Goal: Information Seeking & Learning: Learn about a topic

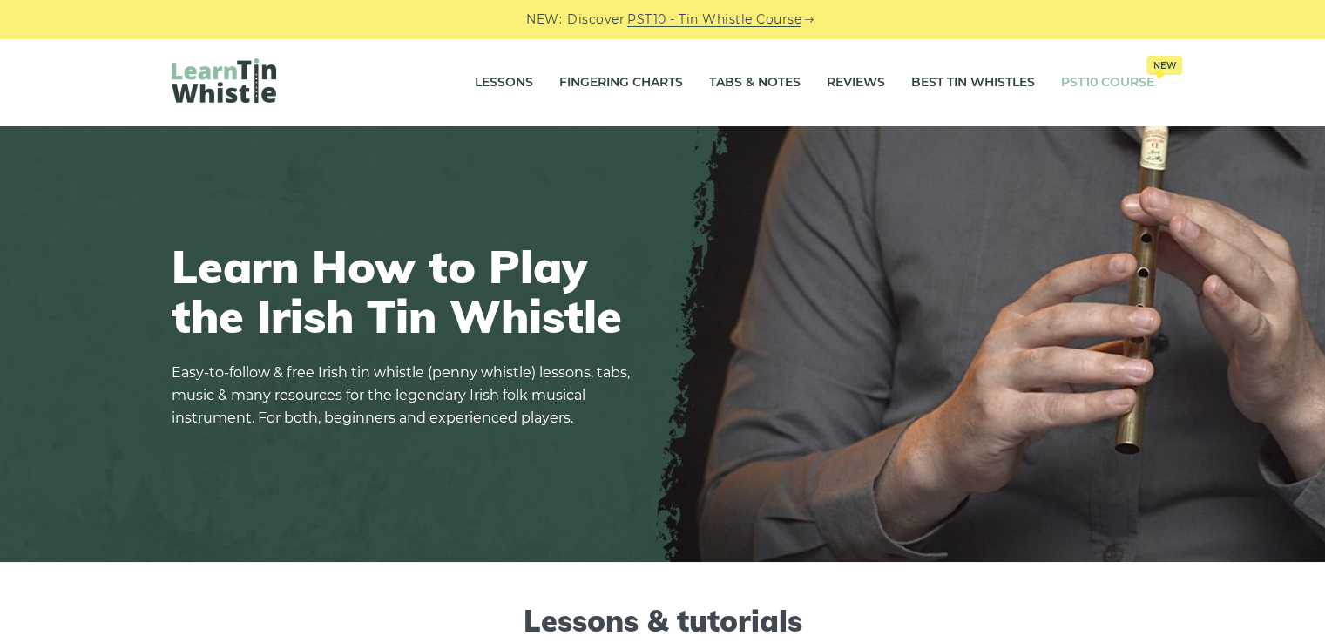
click at [1106, 87] on link "PST10 Course New" at bounding box center [1107, 83] width 93 height 44
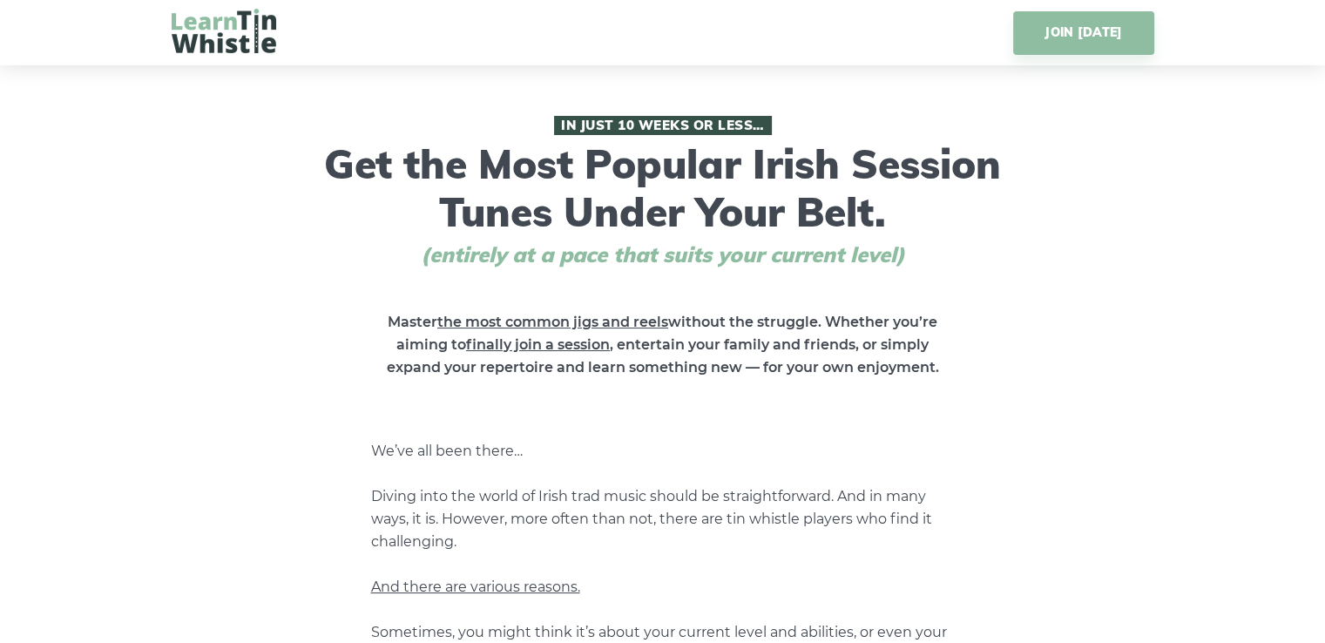
click at [247, 34] on img at bounding box center [224, 31] width 105 height 44
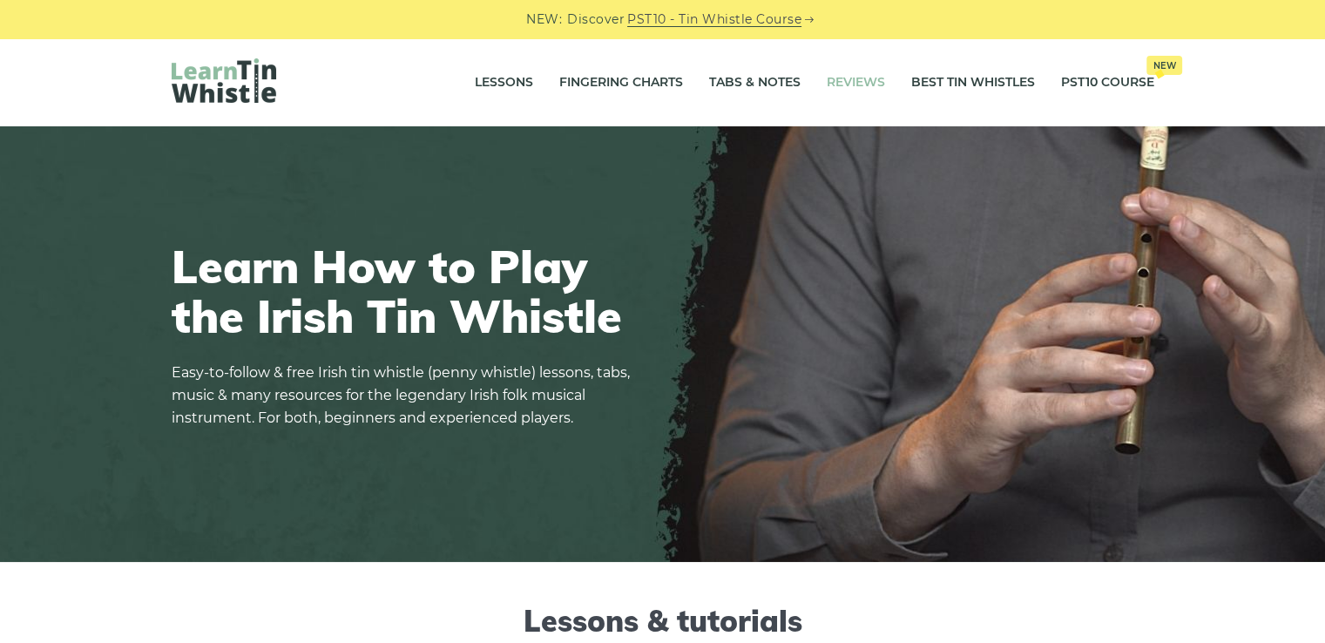
click at [836, 91] on link "Reviews" at bounding box center [856, 83] width 58 height 44
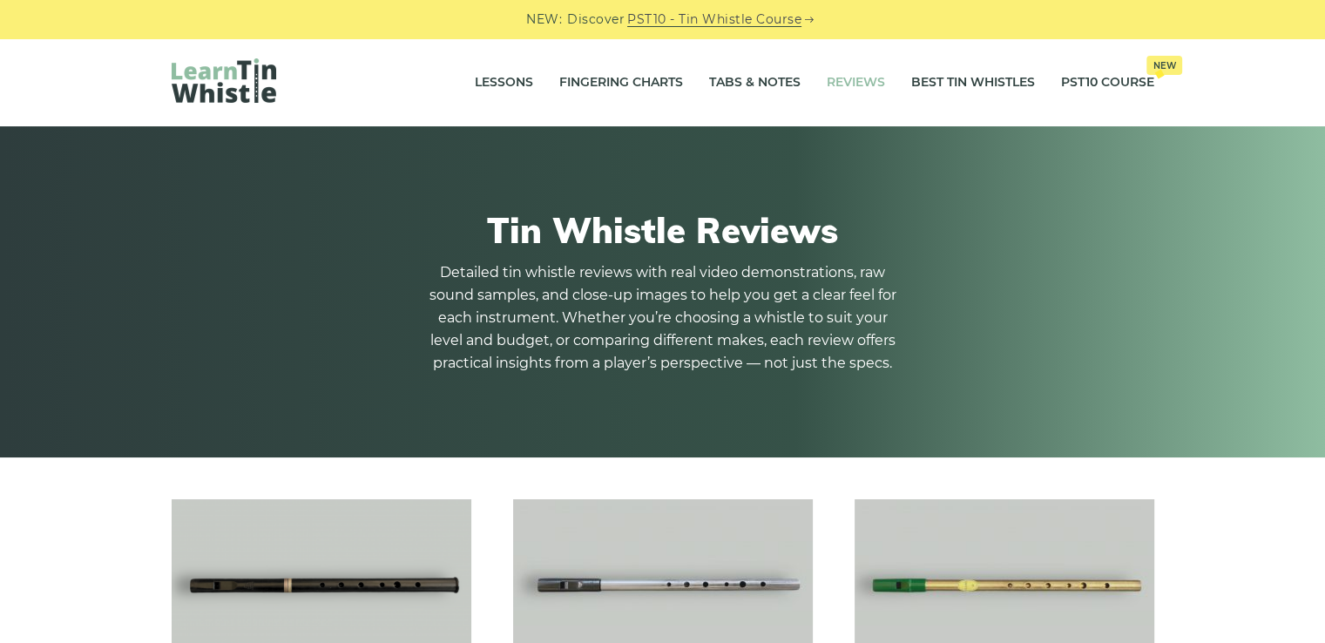
click at [234, 78] on img at bounding box center [224, 80] width 105 height 44
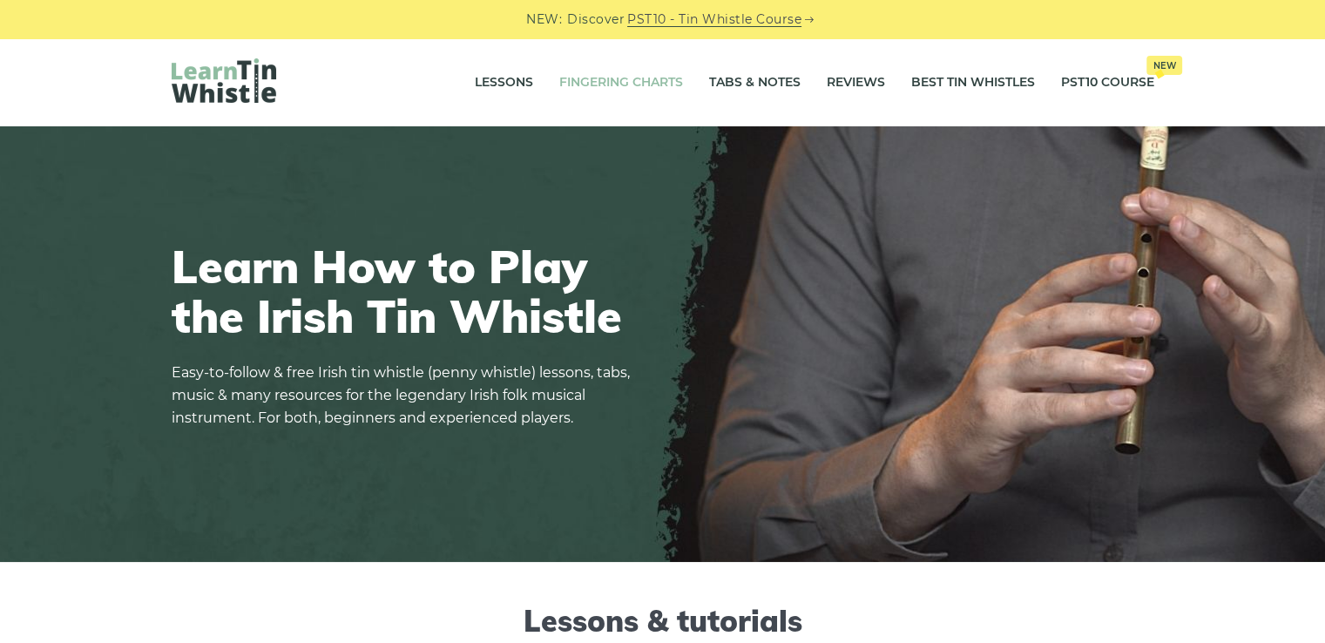
click at [605, 77] on link "Fingering Charts" at bounding box center [621, 83] width 124 height 44
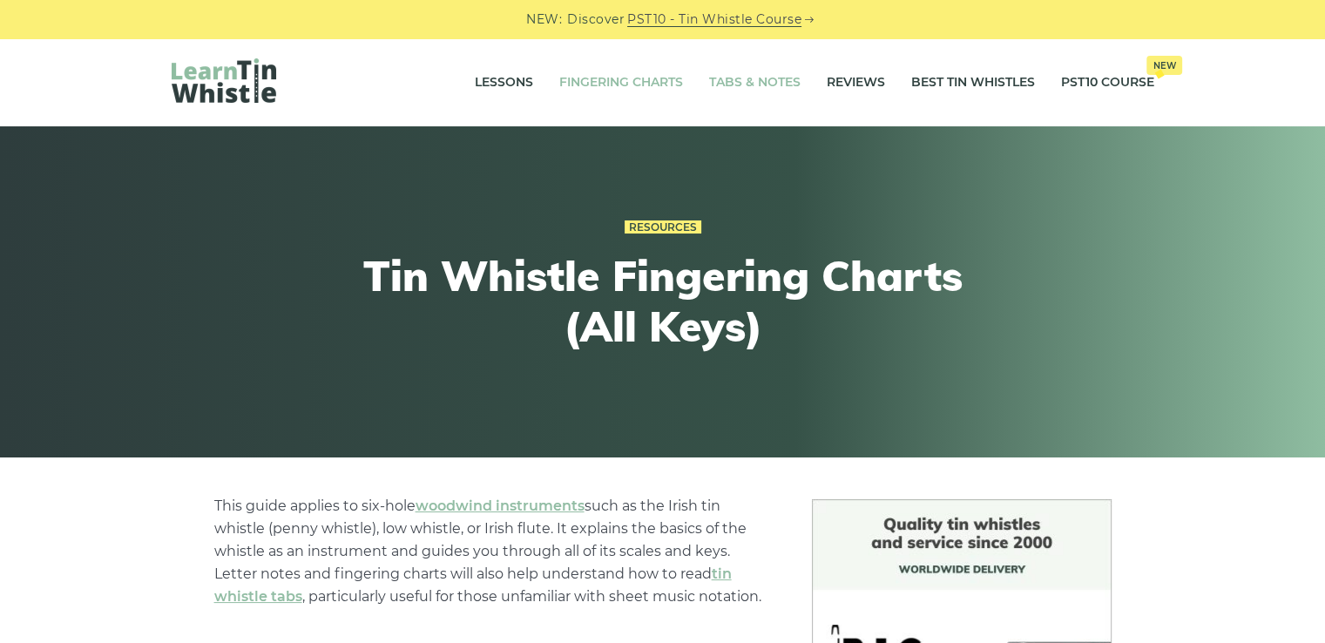
click at [765, 86] on link "Tabs & Notes" at bounding box center [754, 83] width 91 height 44
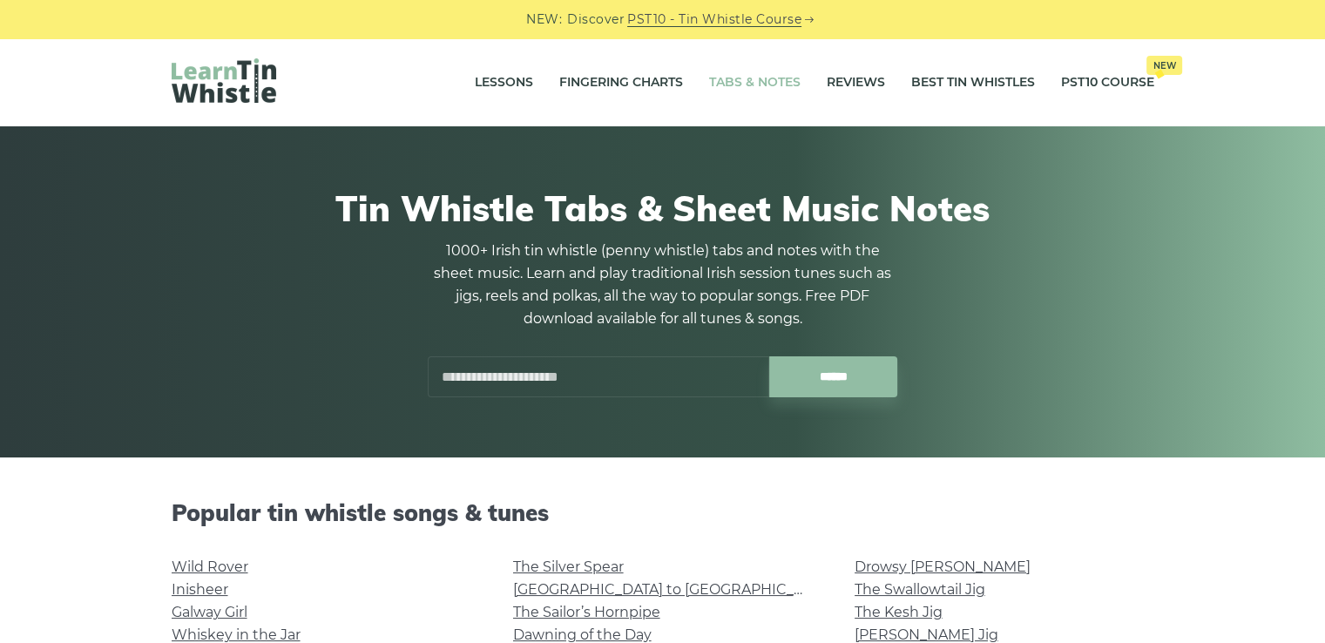
click at [501, 81] on link "Lessons" at bounding box center [504, 83] width 58 height 44
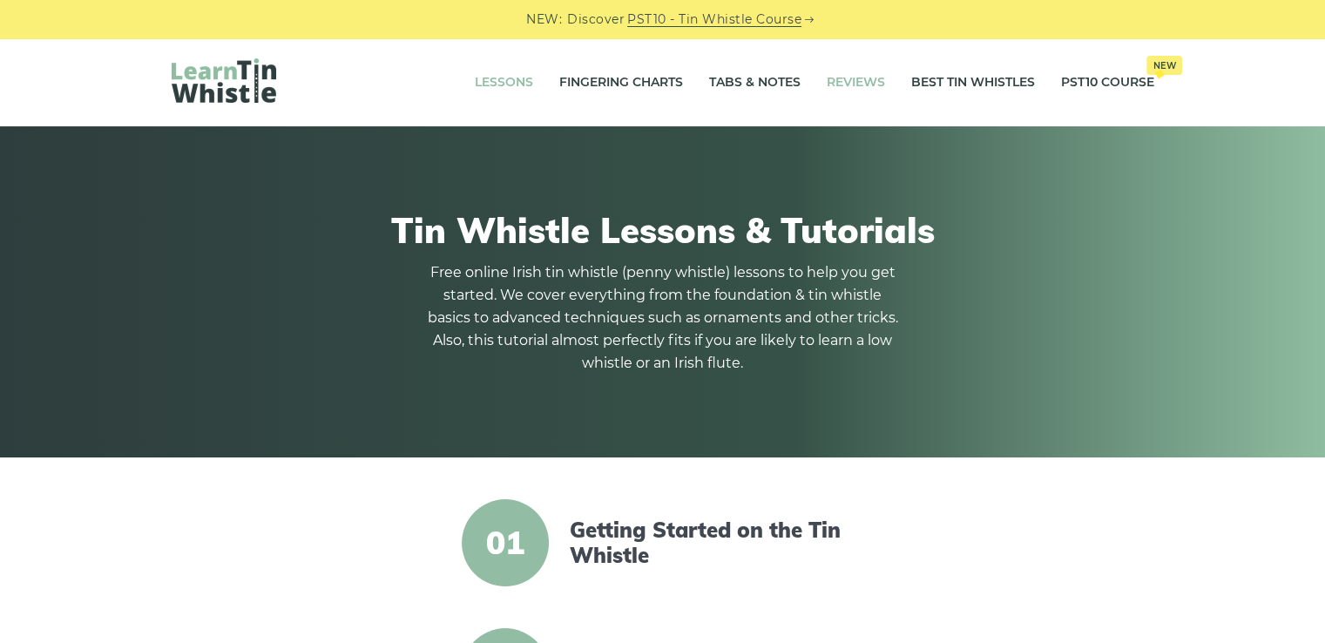
click at [852, 81] on link "Reviews" at bounding box center [856, 83] width 58 height 44
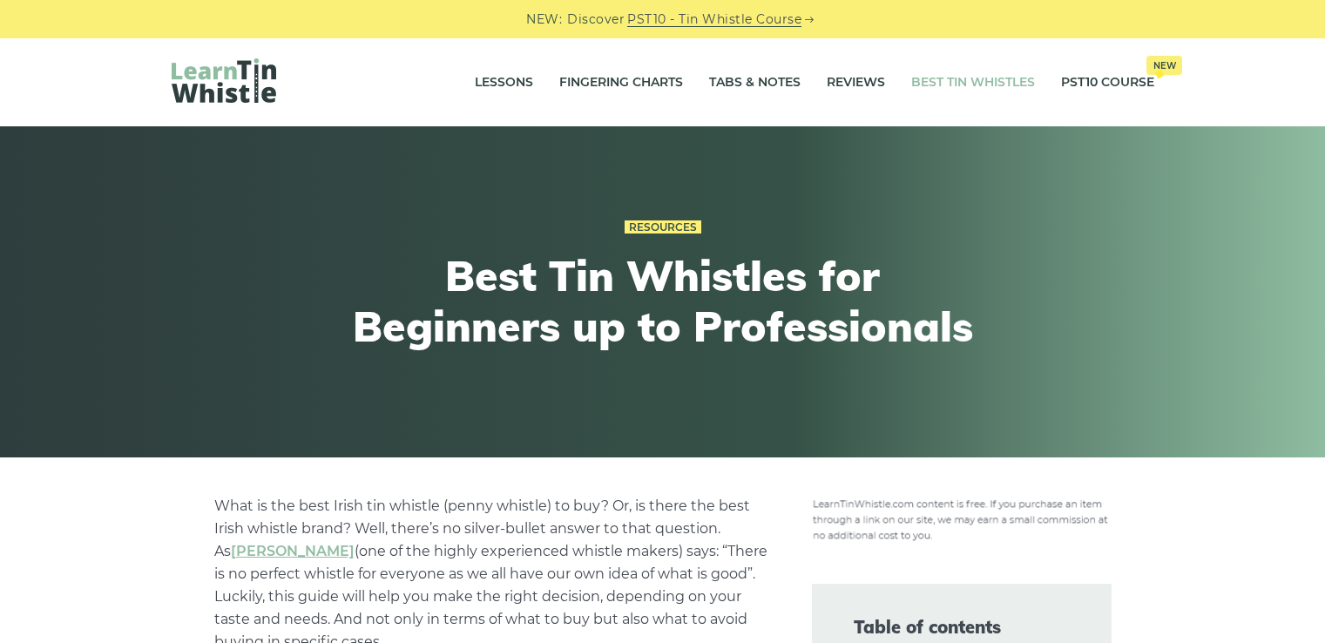
click at [760, 78] on link "Tabs & Notes" at bounding box center [754, 83] width 91 height 44
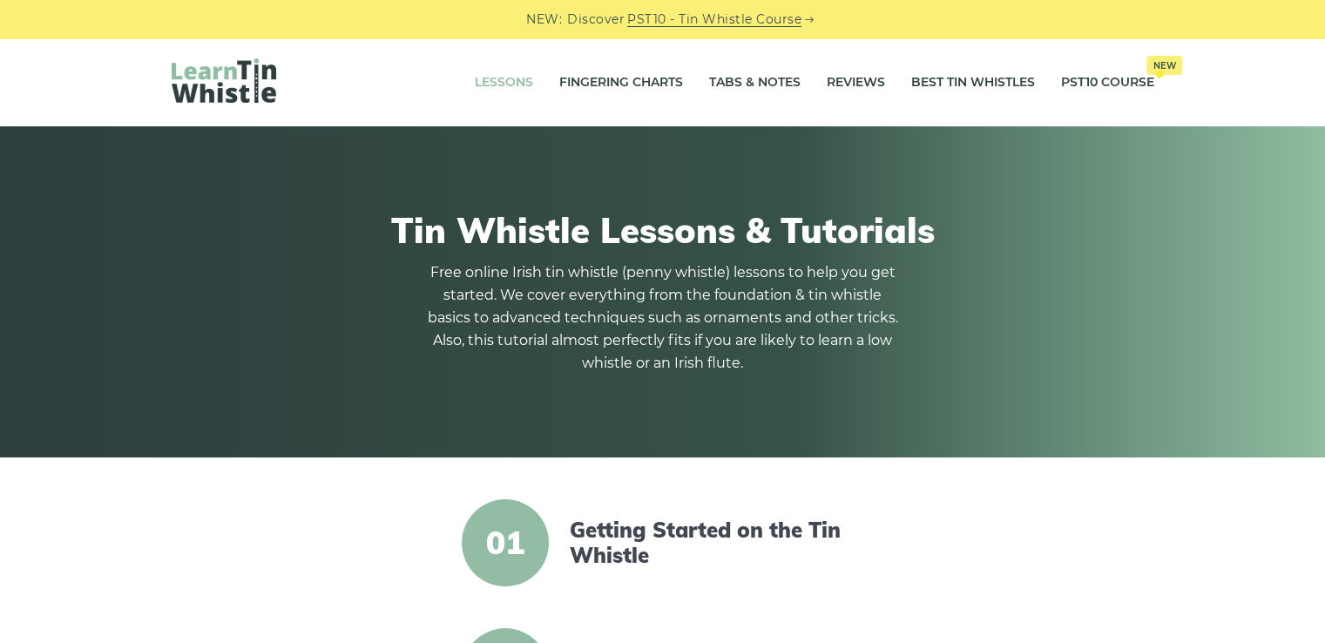
click at [209, 96] on img at bounding box center [224, 80] width 105 height 44
